Goal: Information Seeking & Learning: Learn about a topic

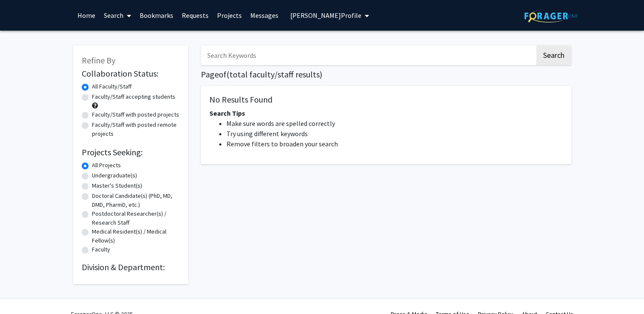
type input "[MEDICAL_DATA]"
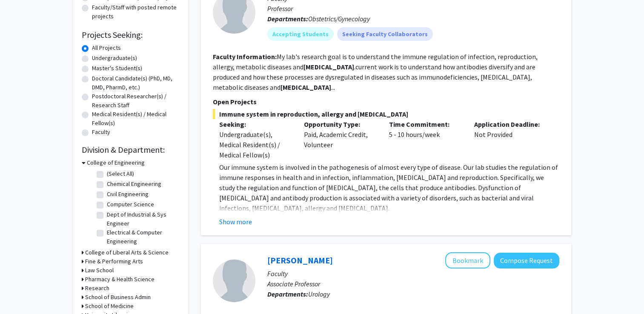
scroll to position [298, 0]
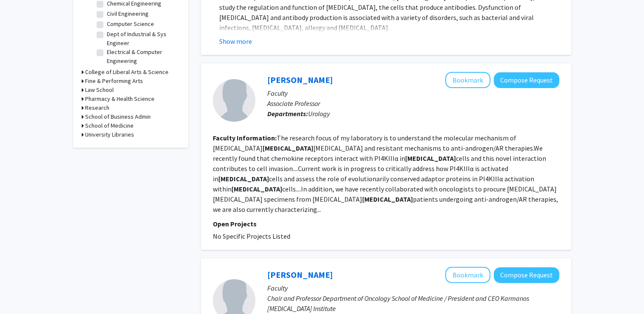
click at [82, 123] on icon at bounding box center [83, 125] width 2 height 9
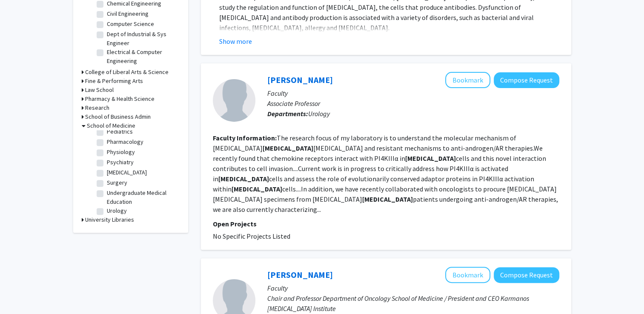
scroll to position [157, 0]
click at [117, 179] on label "Surgery" at bounding box center [117, 179] width 20 height 9
click at [112, 179] on input "Surgery" at bounding box center [110, 178] width 6 height 6
checkbox input "true"
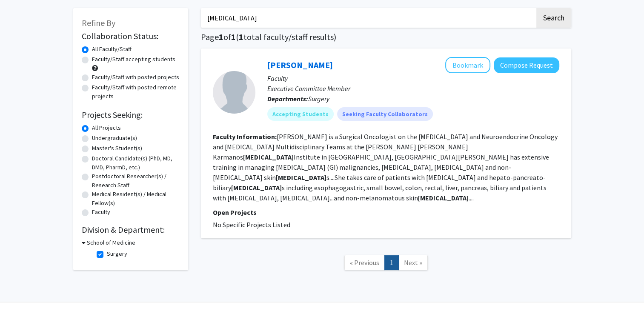
scroll to position [38, 0]
checkbox input "false"
